Goal: Transaction & Acquisition: Purchase product/service

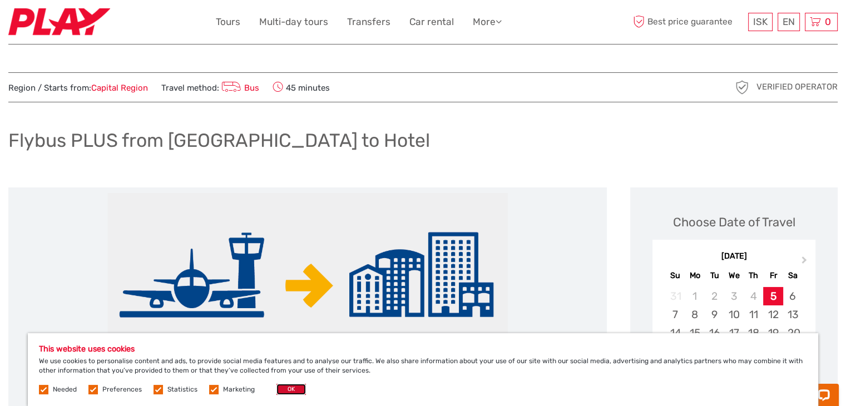
click at [293, 389] on button "OK" at bounding box center [290, 389] width 29 height 11
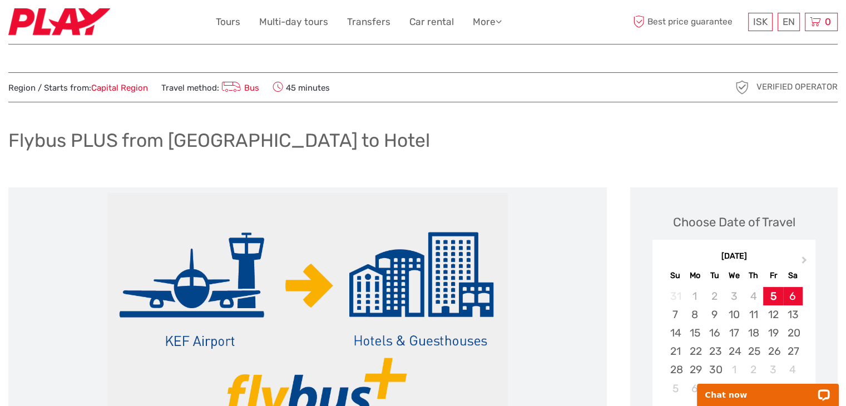
click at [792, 295] on div "6" at bounding box center [792, 296] width 19 height 18
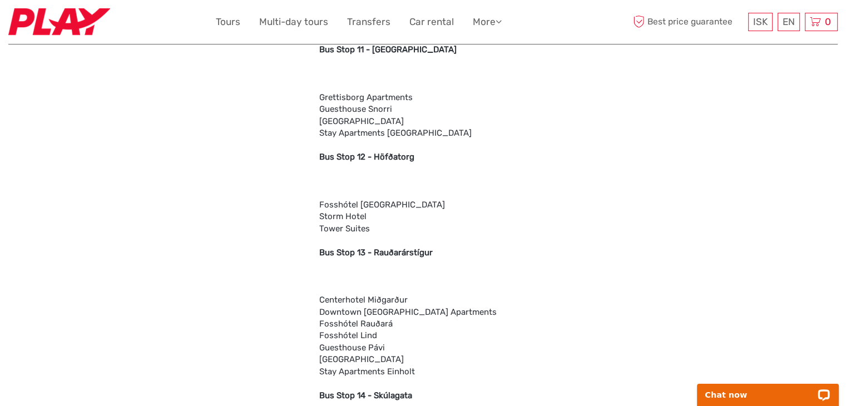
scroll to position [2325, 0]
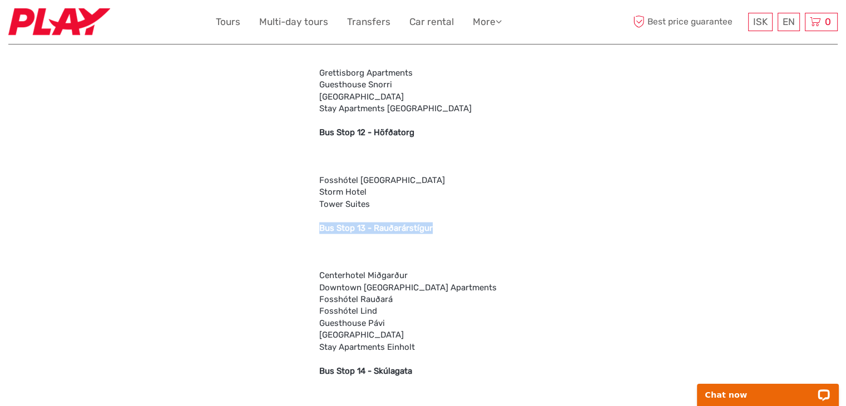
drag, startPoint x: 321, startPoint y: 225, endPoint x: 431, endPoint y: 229, distance: 109.6
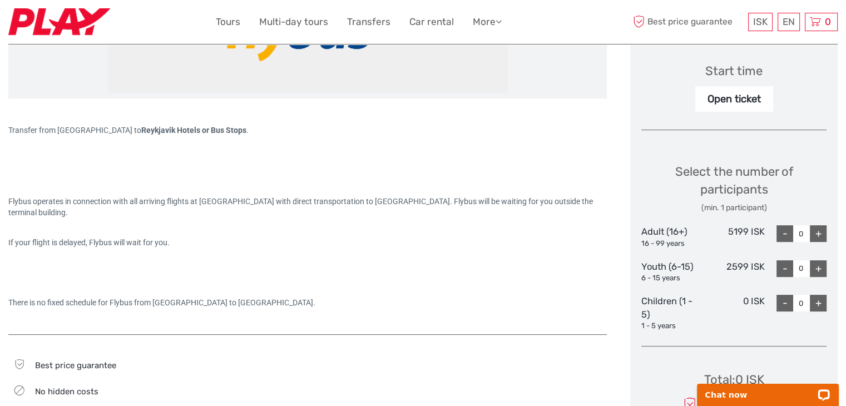
scroll to position [387, 0]
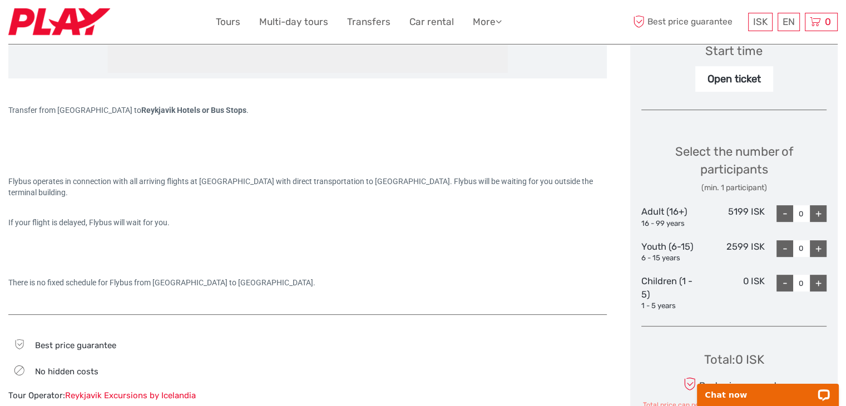
click at [816, 209] on div "+" at bounding box center [818, 213] width 17 height 17
type input "1"
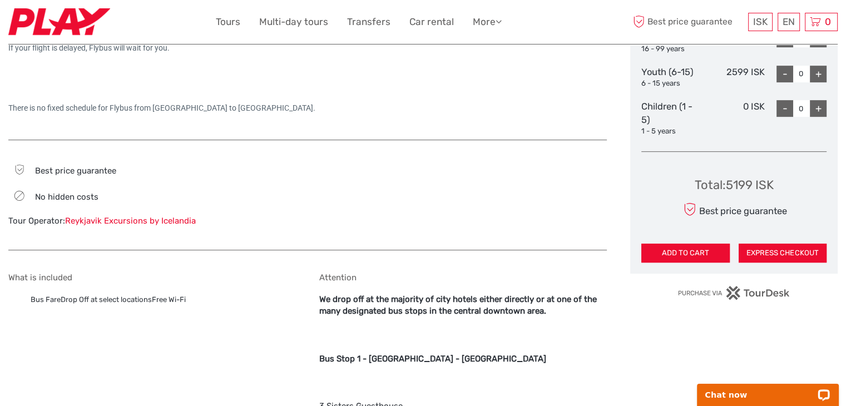
scroll to position [581, 0]
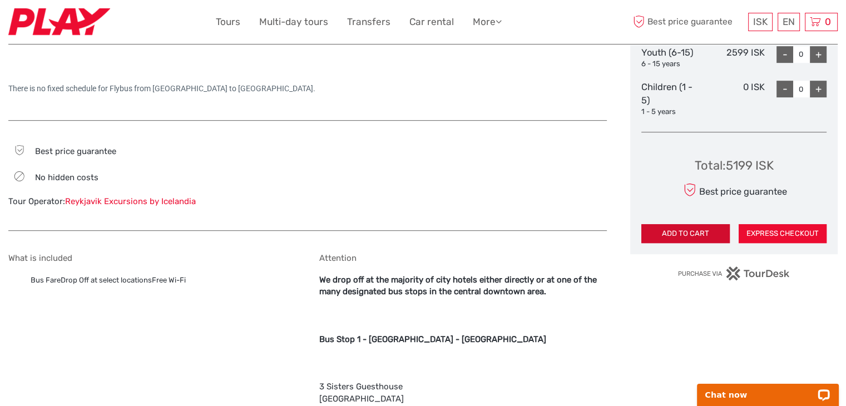
click at [696, 234] on button "ADD TO CART" at bounding box center [685, 233] width 88 height 19
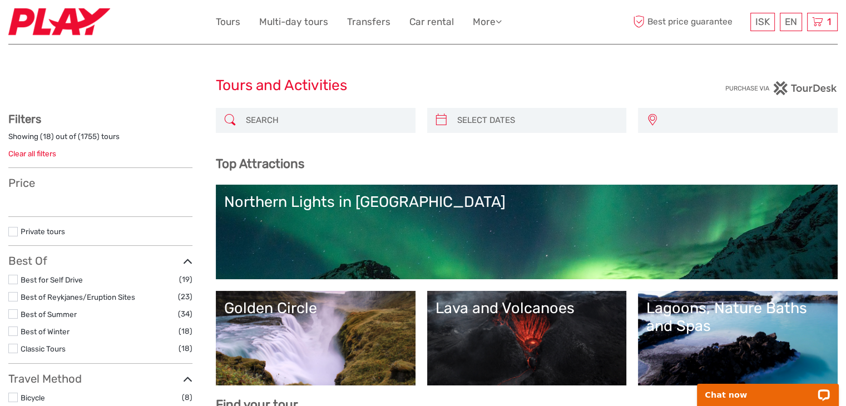
select select
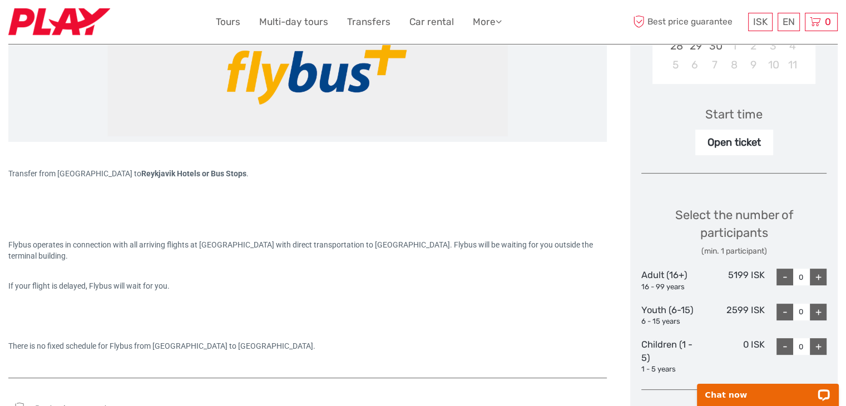
scroll to position [334, 0]
